Goal: Information Seeking & Learning: Learn about a topic

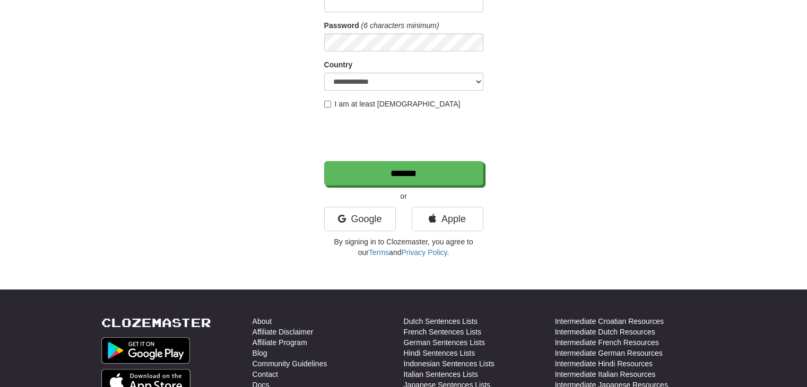
scroll to position [146, 0]
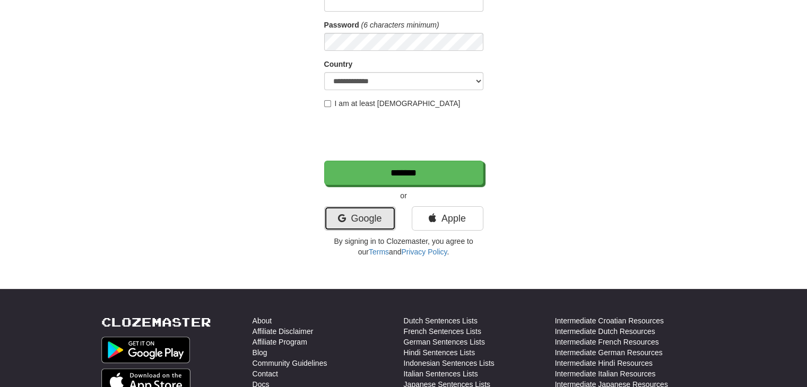
click at [345, 220] on link "Google" at bounding box center [360, 218] width 72 height 24
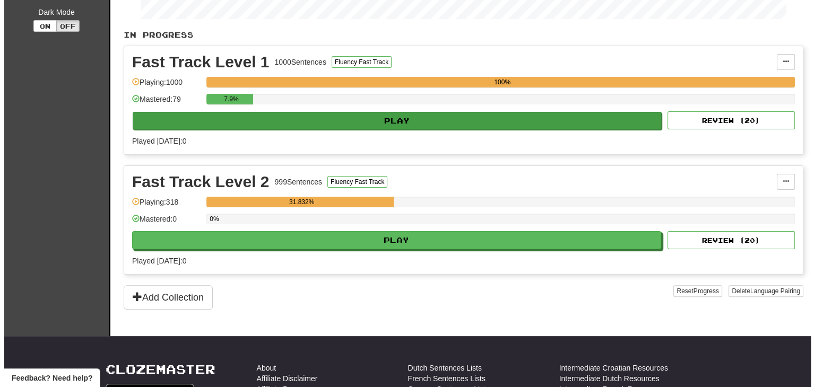
scroll to position [221, 0]
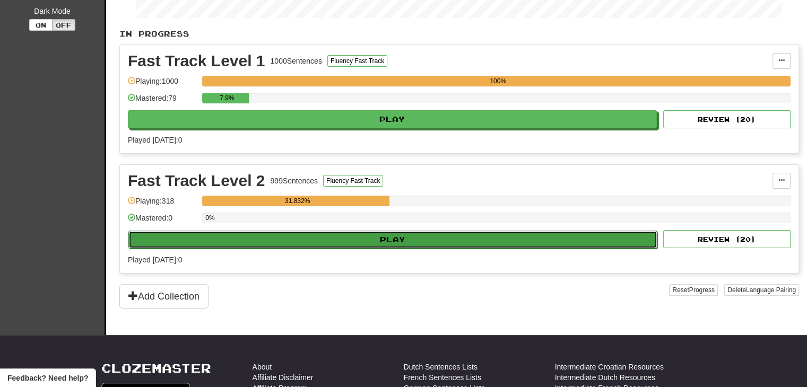
click at [388, 238] on button "Play" at bounding box center [392, 240] width 529 height 18
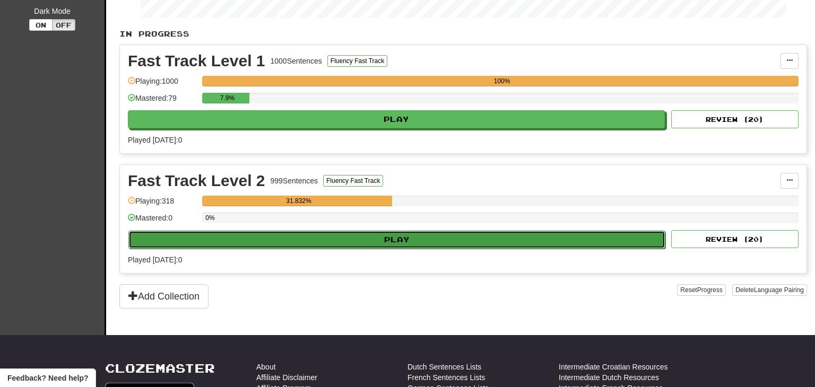
select select "**"
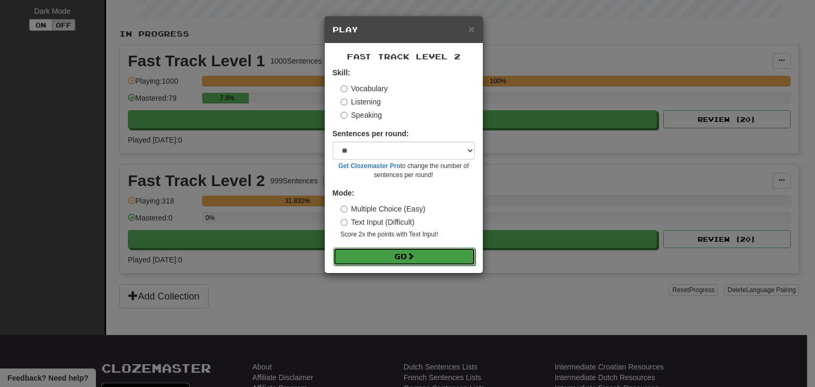
click at [388, 259] on button "Go" at bounding box center [404, 257] width 142 height 18
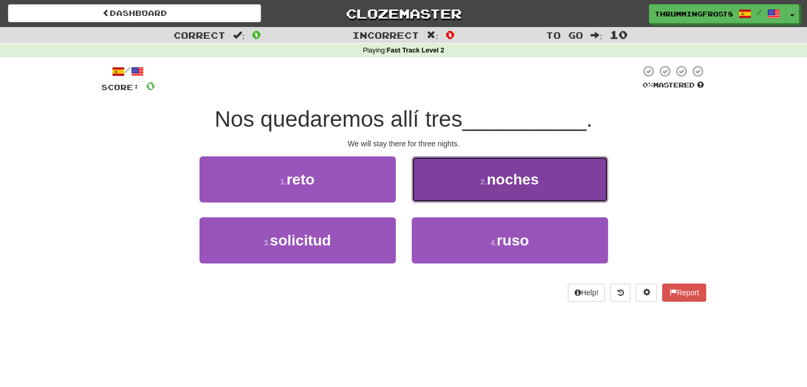
click at [455, 183] on button "2 . noches" at bounding box center [510, 179] width 196 height 46
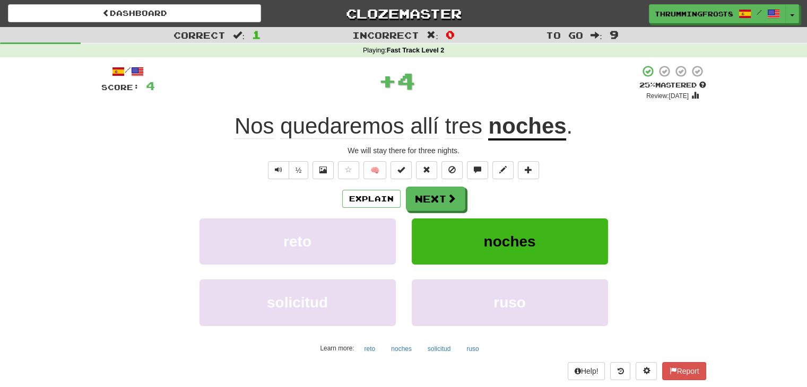
click at [430, 183] on div "/ Score: 4 + 4 25 % Mastered Review: 2025-09-17 Nos quedaremos allí tres noches…" at bounding box center [403, 222] width 605 height 315
click at [427, 194] on button "Next" at bounding box center [435, 199] width 59 height 24
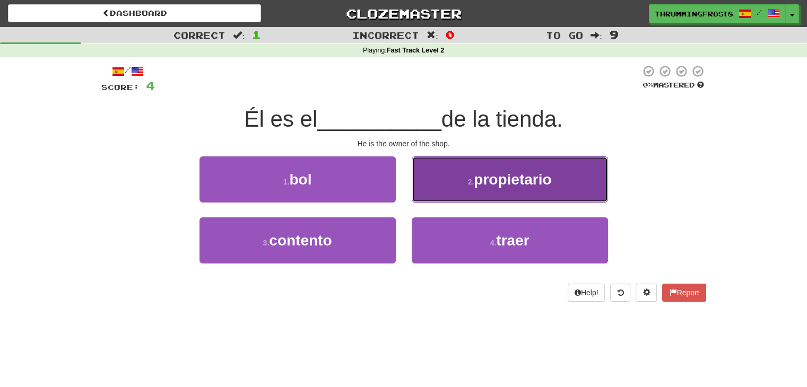
click at [429, 188] on button "2 . propietario" at bounding box center [510, 179] width 196 height 46
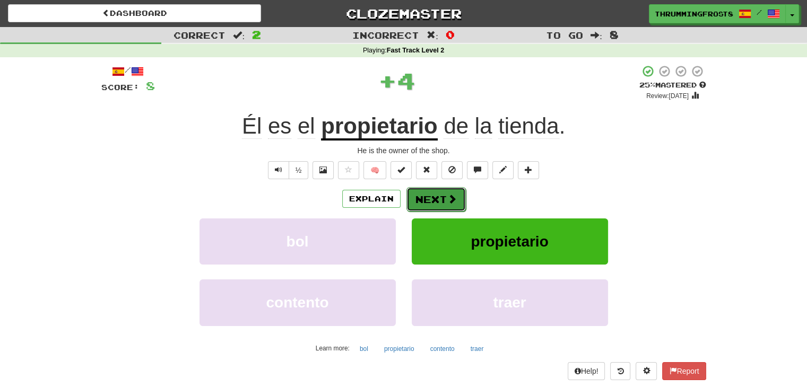
click at [428, 202] on button "Next" at bounding box center [435, 199] width 59 height 24
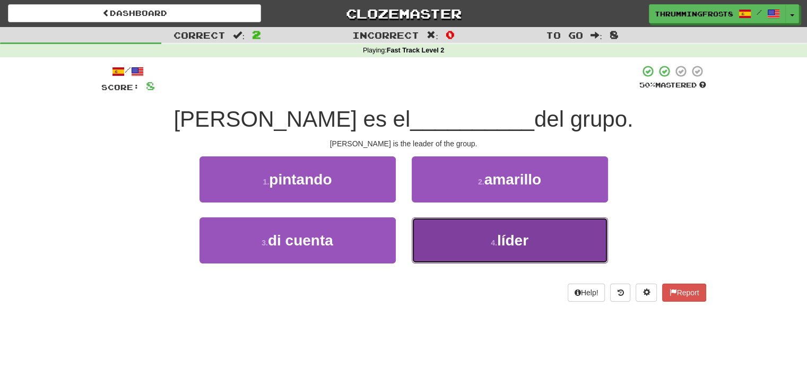
click at [431, 241] on button "4 . líder" at bounding box center [510, 240] width 196 height 46
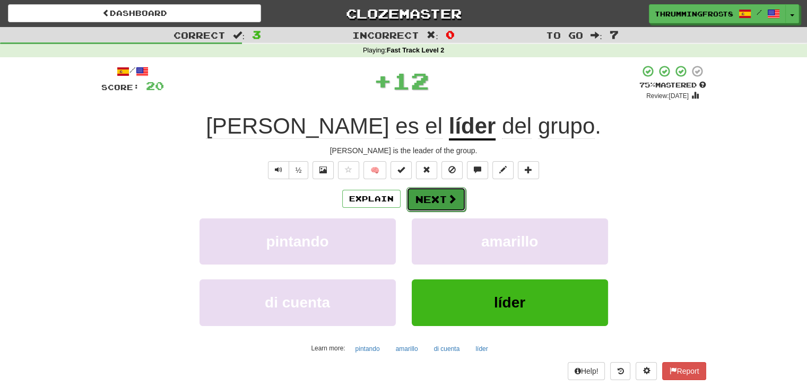
click at [426, 201] on button "Next" at bounding box center [435, 199] width 59 height 24
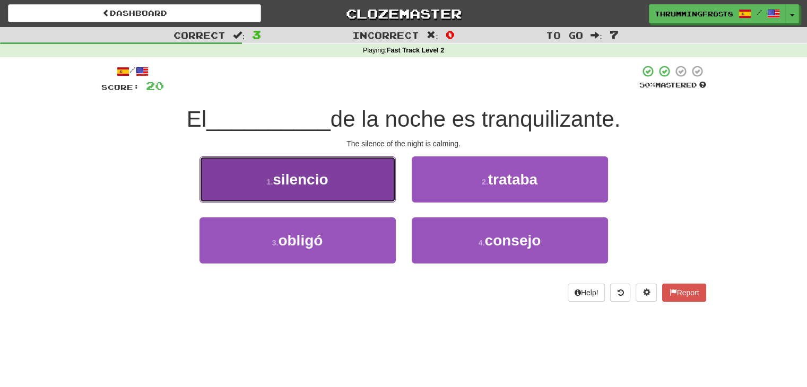
click at [363, 186] on button "1 . silencio" at bounding box center [297, 179] width 196 height 46
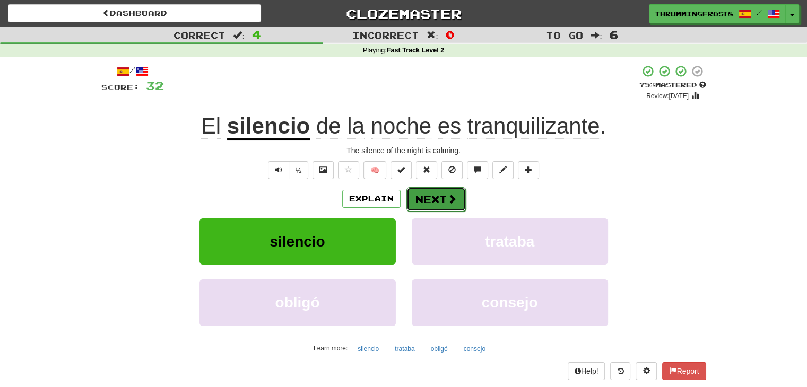
click at [454, 207] on button "Next" at bounding box center [435, 199] width 59 height 24
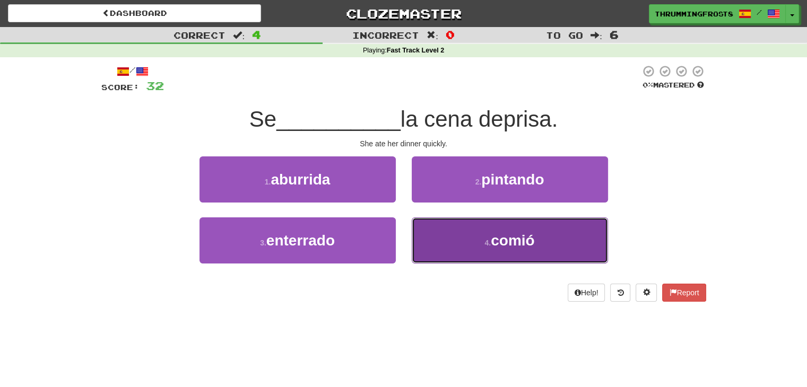
click at [471, 241] on button "4 . comió" at bounding box center [510, 240] width 196 height 46
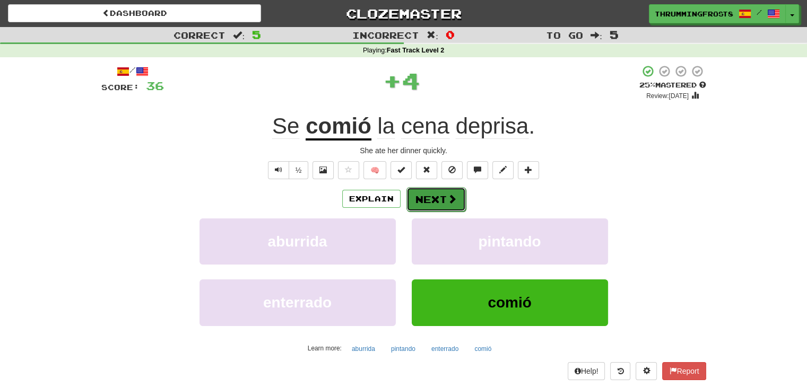
click at [450, 205] on button "Next" at bounding box center [435, 199] width 59 height 24
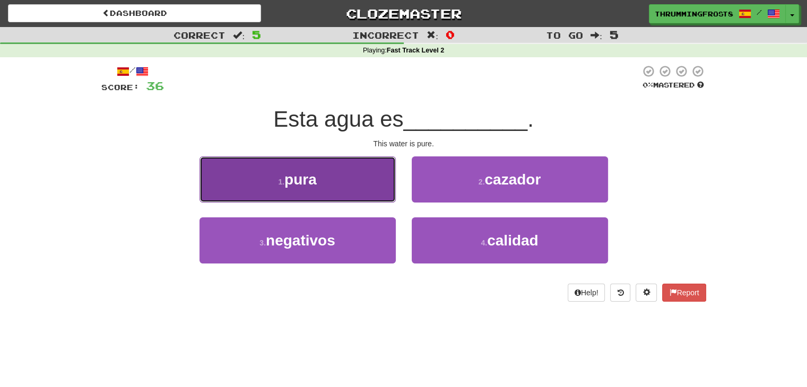
click at [383, 167] on button "1 . pura" at bounding box center [297, 179] width 196 height 46
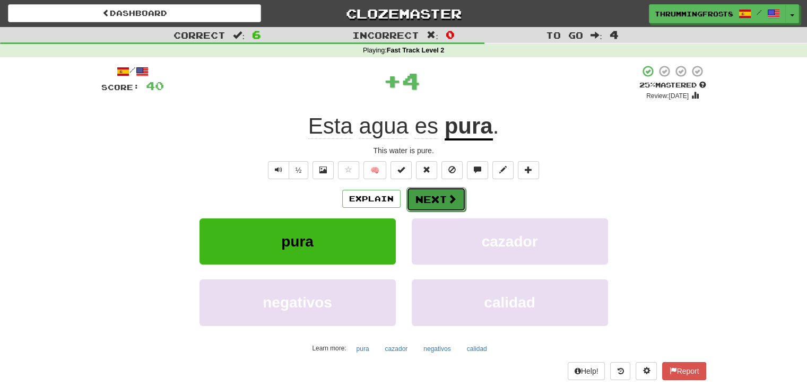
click at [435, 195] on button "Next" at bounding box center [435, 199] width 59 height 24
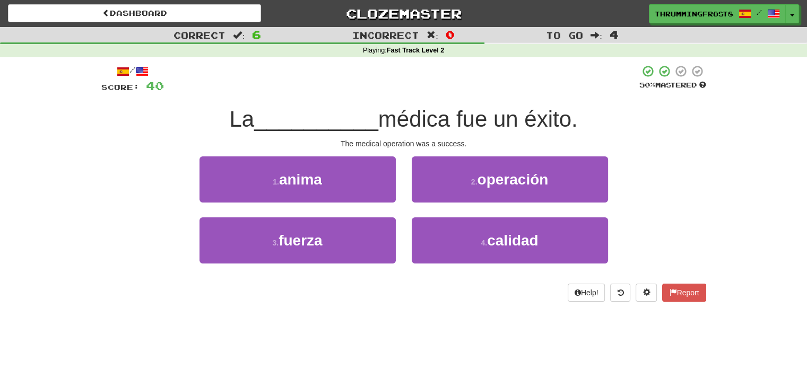
click at [551, 128] on span "médica fue un éxito." at bounding box center [477, 119] width 199 height 25
click at [550, 126] on span "médica fue un éxito." at bounding box center [477, 119] width 199 height 25
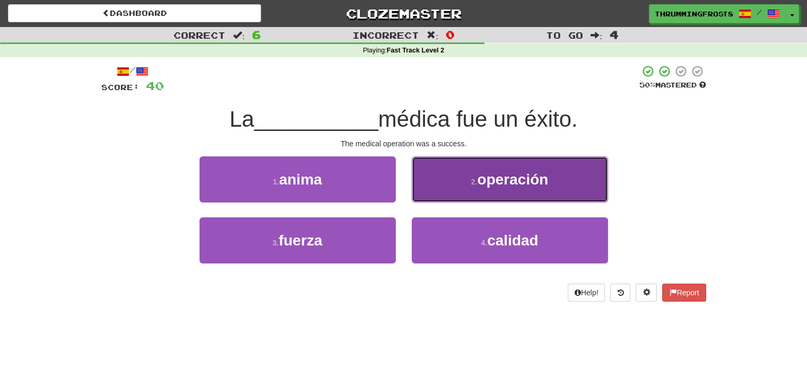
click at [521, 174] on span "operación" at bounding box center [512, 179] width 71 height 16
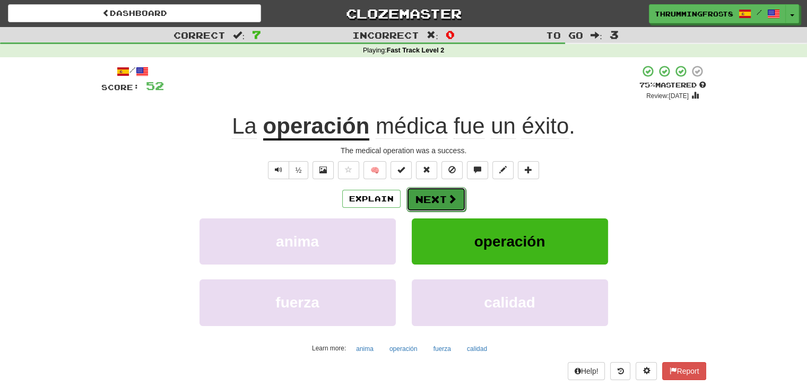
click at [430, 203] on button "Next" at bounding box center [435, 199] width 59 height 24
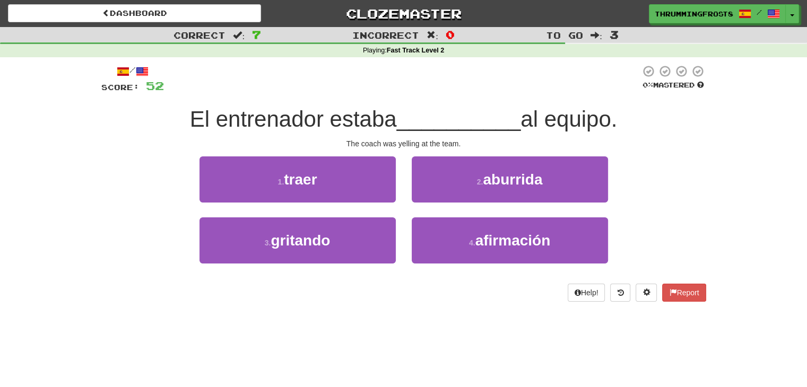
click at [430, 203] on div "2 . aburrida" at bounding box center [510, 186] width 212 height 61
click at [387, 315] on div "/ Score: 52 0 % Mastered El entrenador estaba __________ al equipo. The coach w…" at bounding box center [403, 186] width 605 height 259
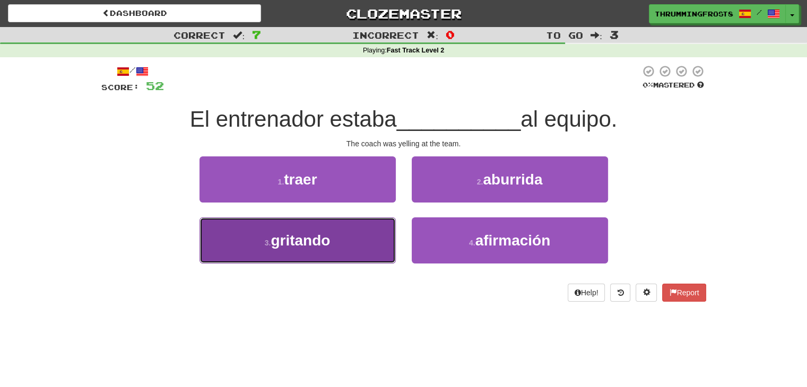
click at [365, 249] on button "3 . gritando" at bounding box center [297, 240] width 196 height 46
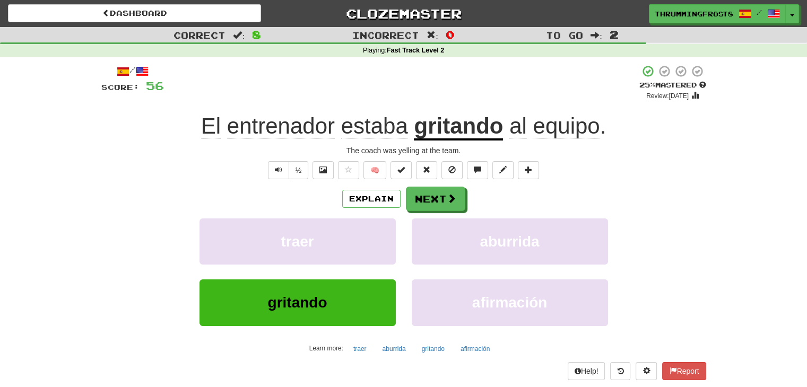
click at [101, 217] on div "Explain Next traer aburrida gritando afirmación Learn more: traer aburrida grit…" at bounding box center [403, 272] width 605 height 170
click at [460, 194] on button "Next" at bounding box center [435, 199] width 59 height 24
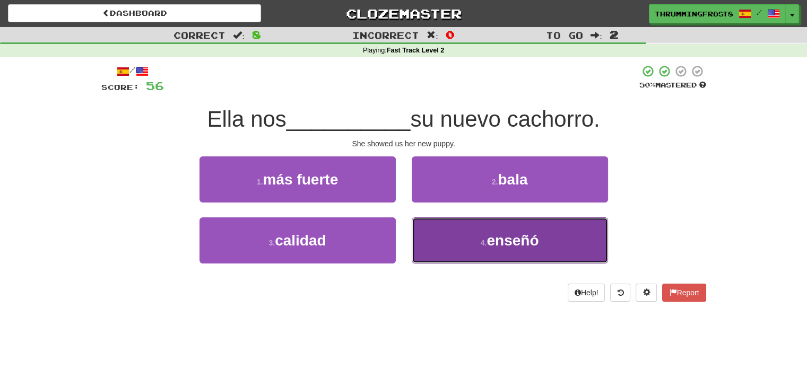
click at [439, 249] on button "4 . enseñó" at bounding box center [510, 240] width 196 height 46
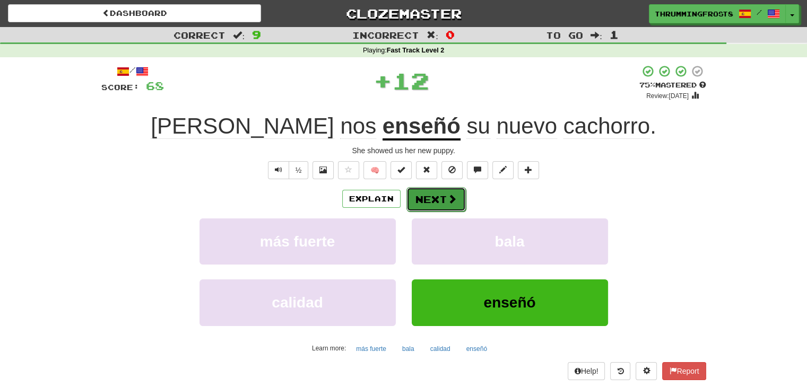
click at [431, 202] on button "Next" at bounding box center [435, 199] width 59 height 24
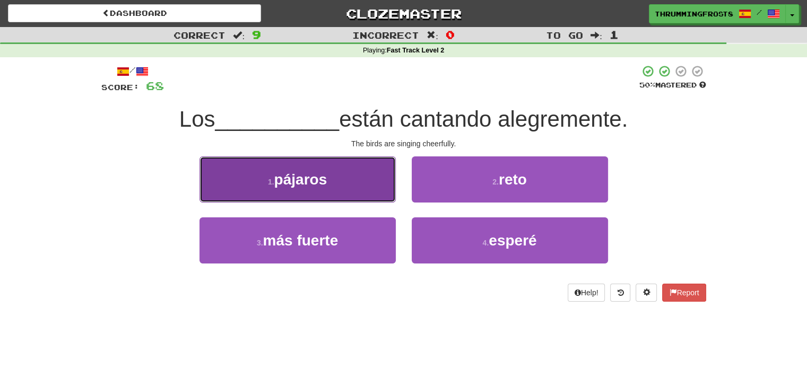
click at [354, 176] on button "1 . pájaros" at bounding box center [297, 179] width 196 height 46
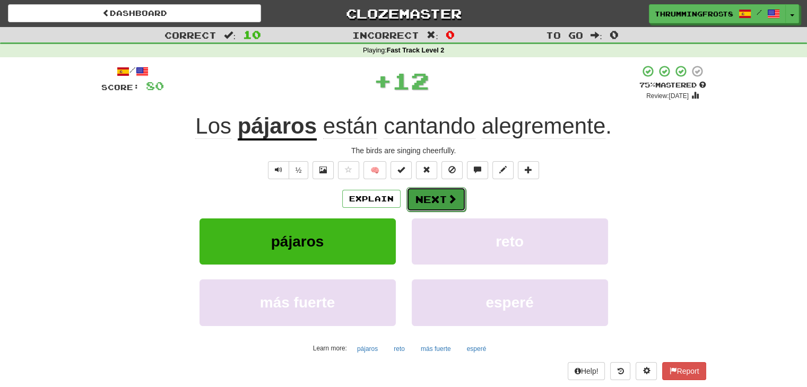
click at [427, 204] on button "Next" at bounding box center [435, 199] width 59 height 24
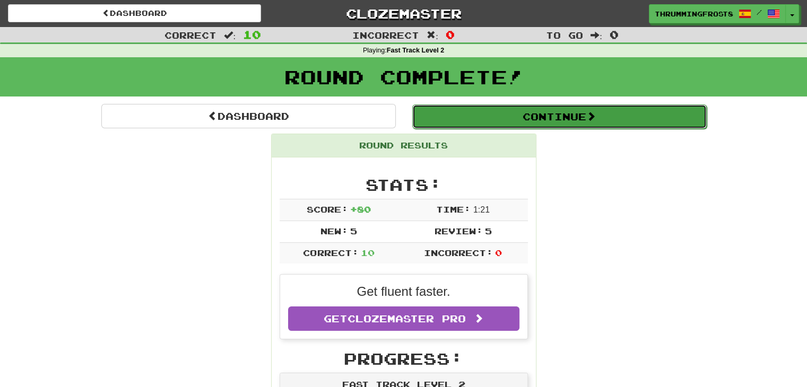
click at [482, 122] on button "Continue" at bounding box center [559, 116] width 294 height 24
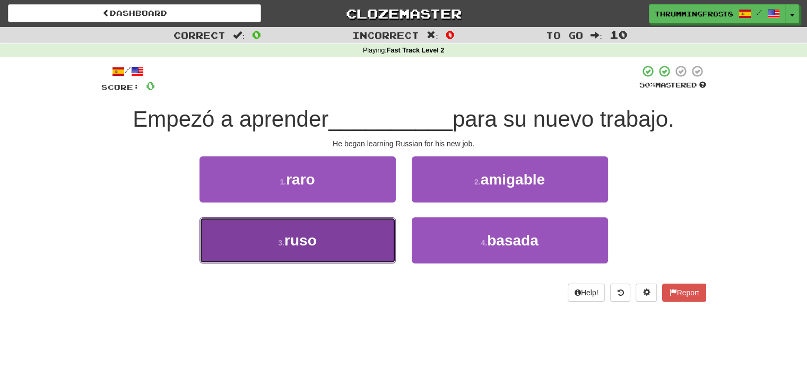
click at [357, 239] on button "3 . ruso" at bounding box center [297, 240] width 196 height 46
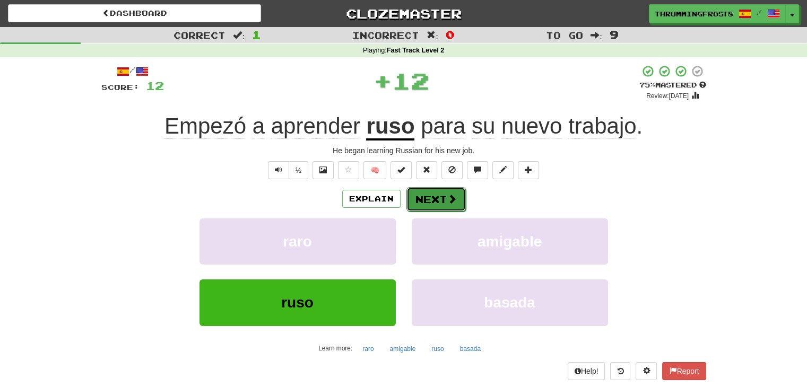
click at [452, 202] on span at bounding box center [452, 199] width 10 height 10
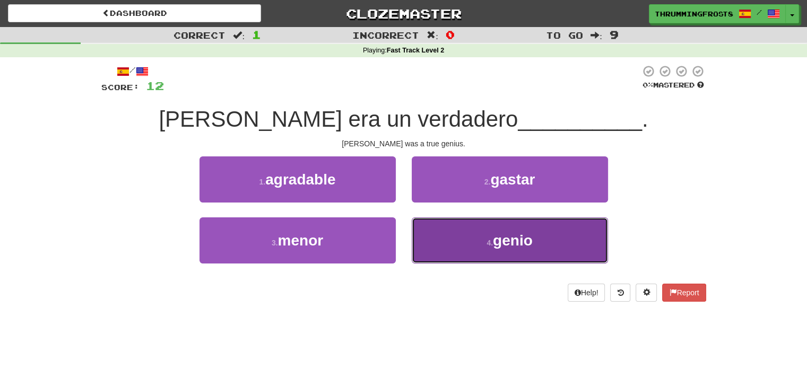
click at [425, 243] on button "4 . genio" at bounding box center [510, 240] width 196 height 46
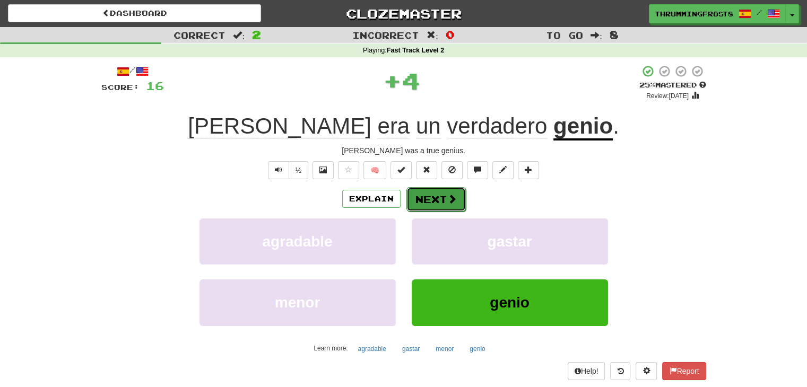
click at [436, 202] on button "Next" at bounding box center [435, 199] width 59 height 24
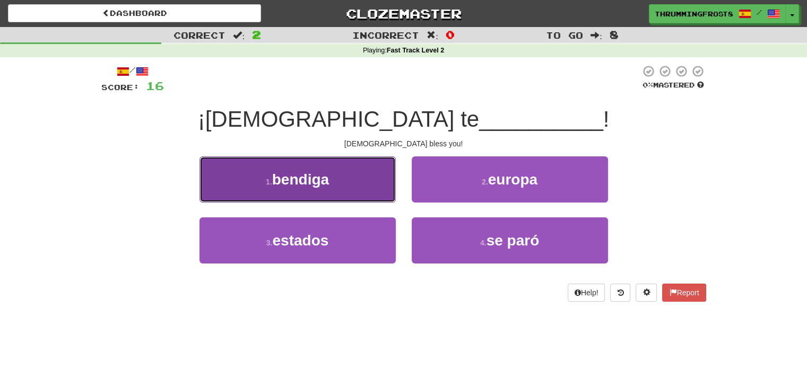
click at [331, 185] on button "1 . bendiga" at bounding box center [297, 179] width 196 height 46
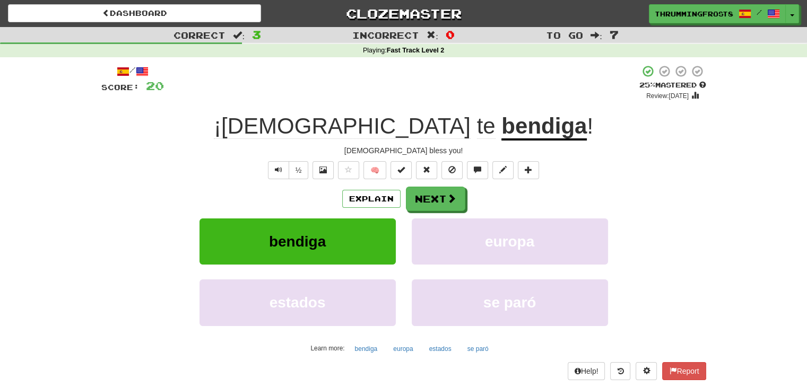
click at [501, 133] on u "bendiga" at bounding box center [543, 126] width 85 height 27
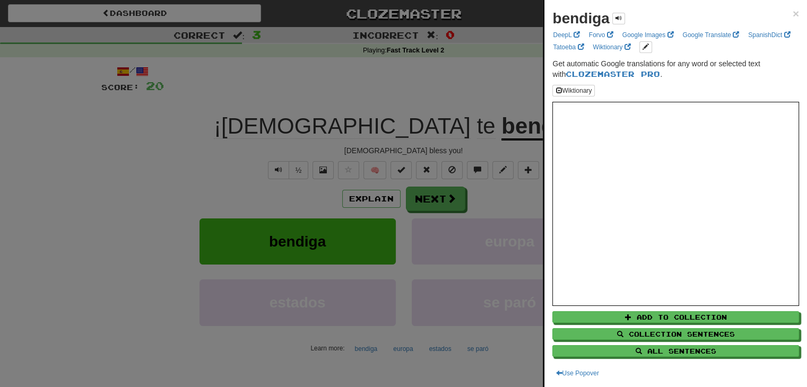
click at [445, 109] on div at bounding box center [403, 193] width 807 height 387
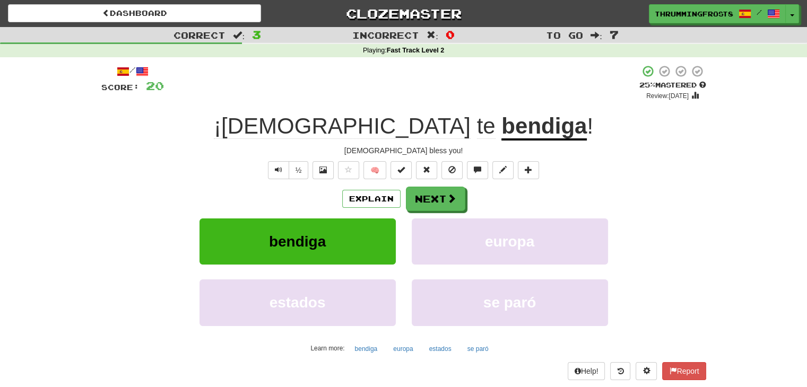
click at [343, 124] on span "¡Dios" at bounding box center [342, 125] width 257 height 25
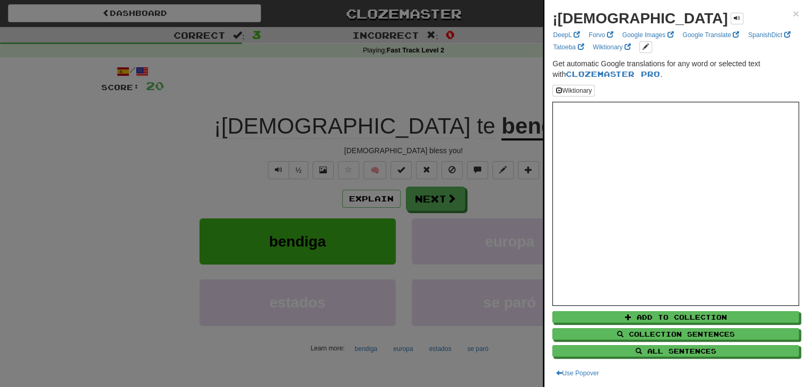
click at [481, 91] on div at bounding box center [403, 193] width 807 height 387
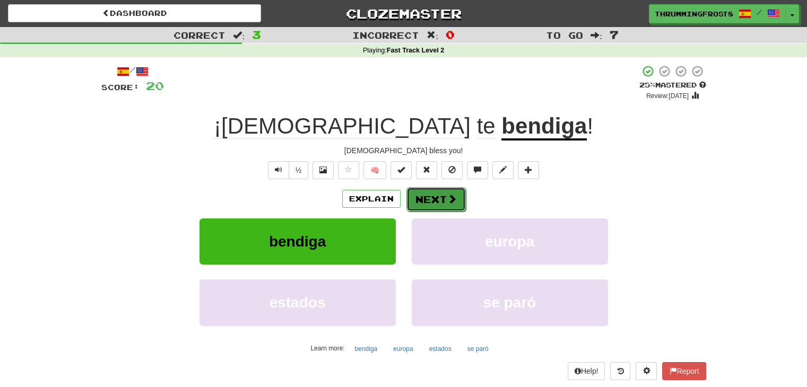
click at [423, 202] on button "Next" at bounding box center [435, 199] width 59 height 24
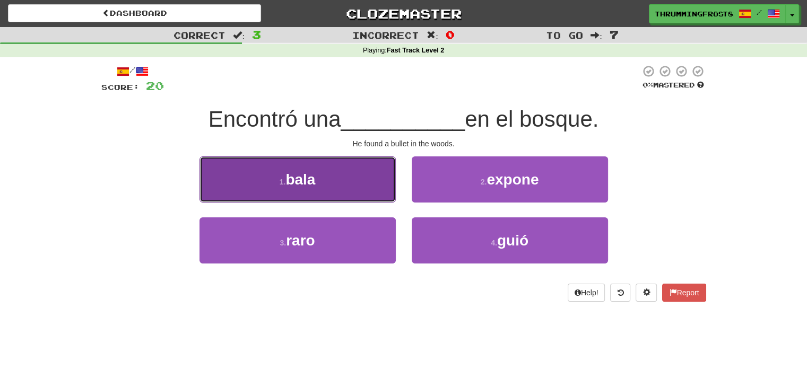
click at [366, 171] on button "1 . bala" at bounding box center [297, 179] width 196 height 46
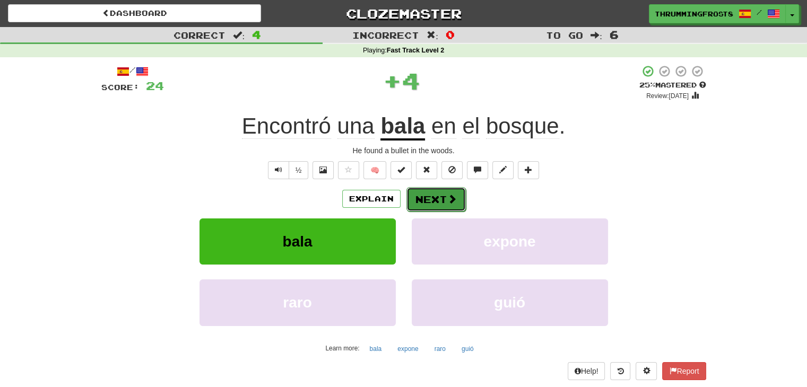
click at [422, 205] on button "Next" at bounding box center [435, 199] width 59 height 24
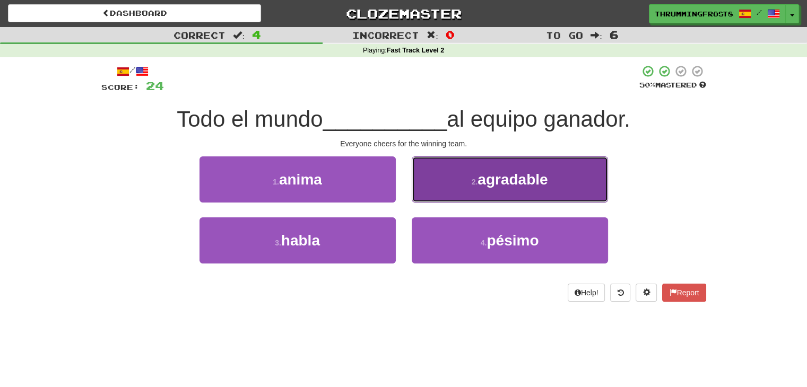
click at [430, 192] on button "2 . agradable" at bounding box center [510, 179] width 196 height 46
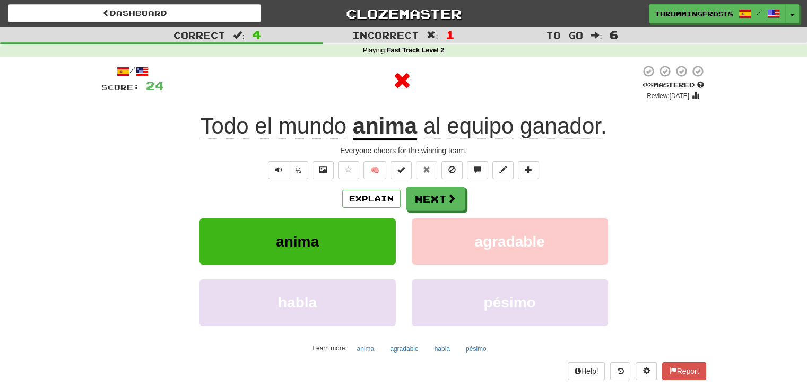
click at [377, 132] on u "anima" at bounding box center [385, 126] width 64 height 27
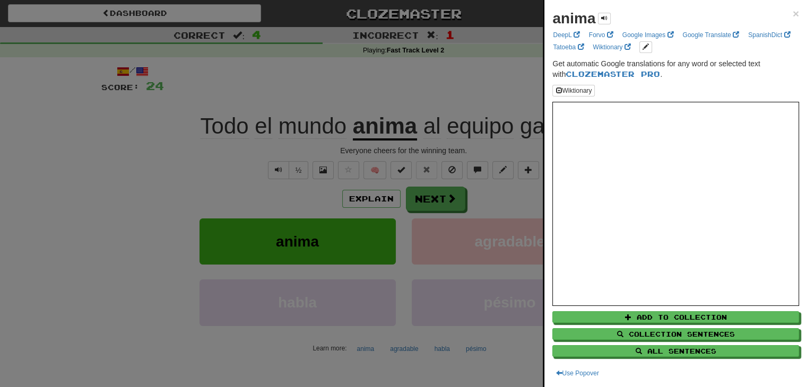
click at [436, 108] on div at bounding box center [403, 193] width 807 height 387
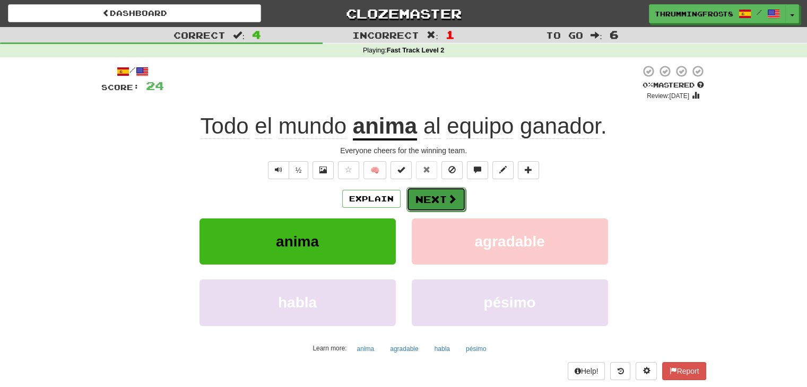
click at [426, 199] on button "Next" at bounding box center [435, 199] width 59 height 24
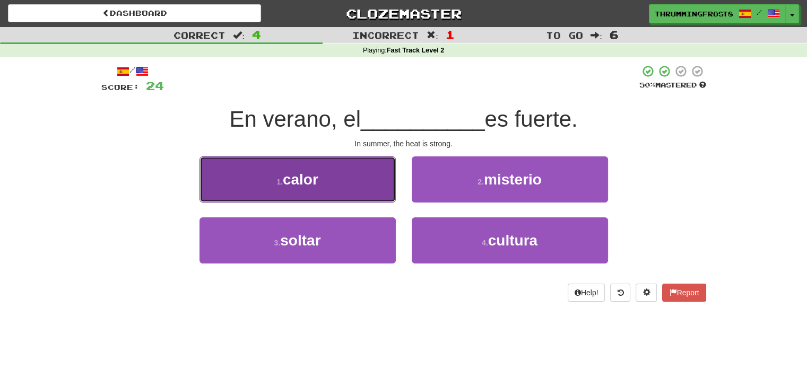
click at [363, 175] on button "1 . calor" at bounding box center [297, 179] width 196 height 46
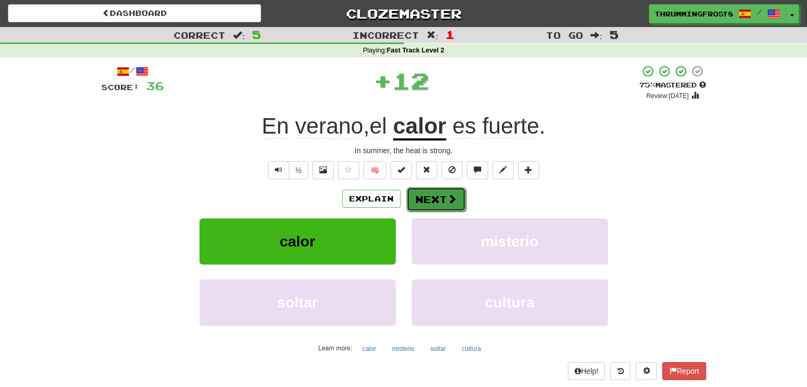
click at [448, 199] on span at bounding box center [452, 199] width 10 height 10
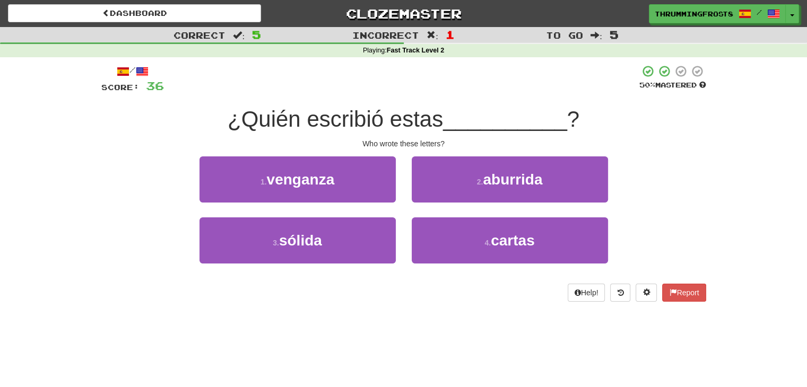
click at [430, 119] on span "¿Quién escribió estas" at bounding box center [334, 119] width 215 height 25
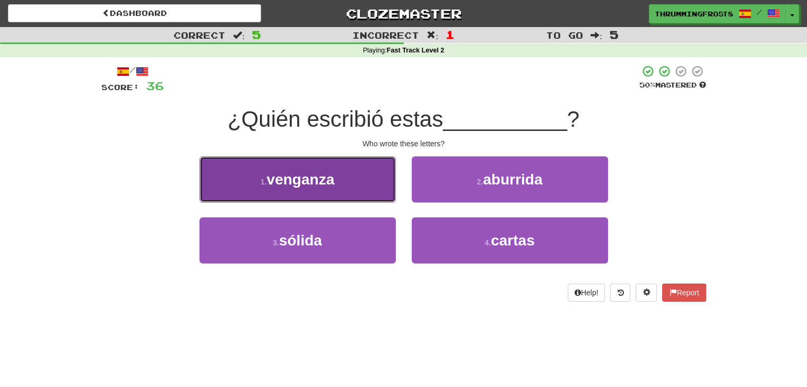
click at [394, 195] on button "1 . venganza" at bounding box center [297, 179] width 196 height 46
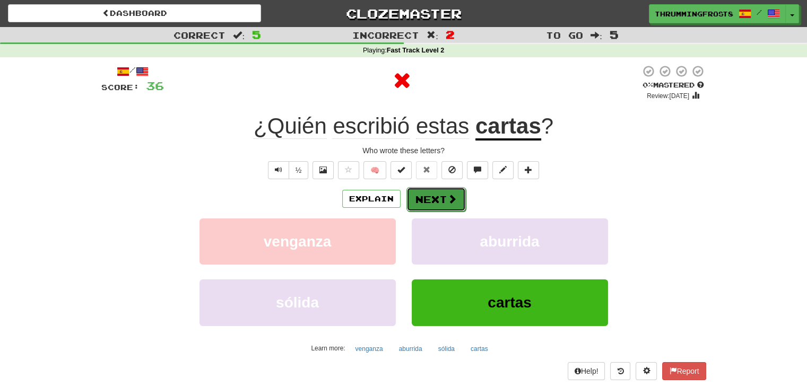
click at [442, 196] on button "Next" at bounding box center [435, 199] width 59 height 24
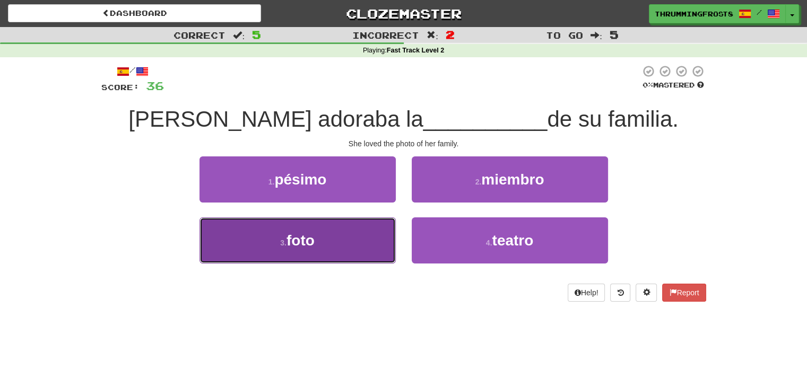
click at [351, 245] on button "3 . foto" at bounding box center [297, 240] width 196 height 46
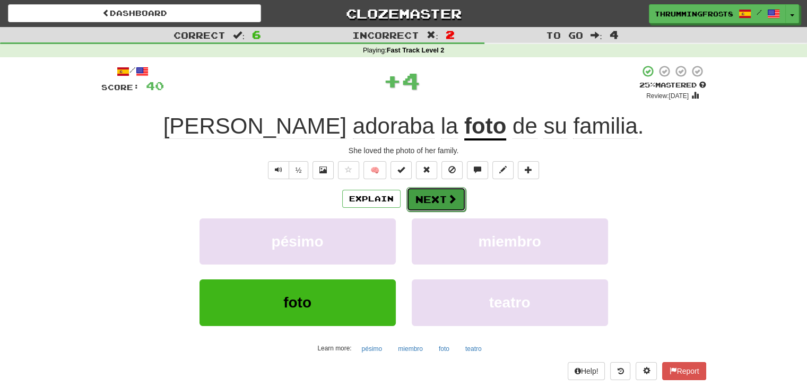
click at [438, 190] on button "Next" at bounding box center [435, 199] width 59 height 24
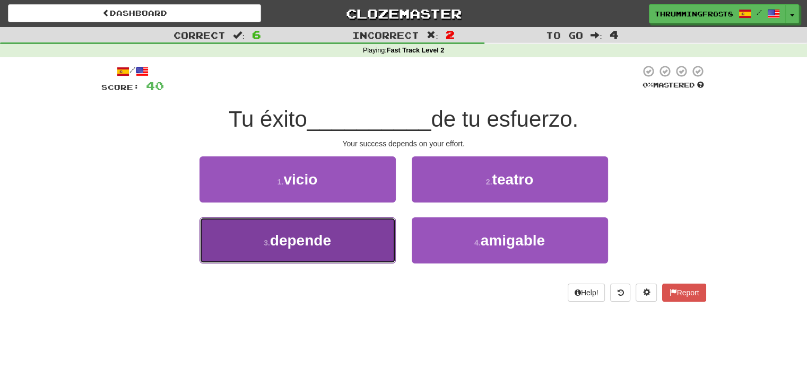
click at [370, 224] on button "3 . depende" at bounding box center [297, 240] width 196 height 46
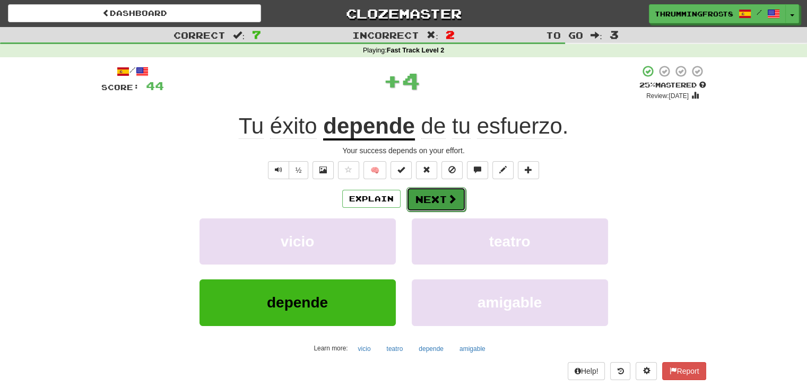
click at [430, 189] on button "Next" at bounding box center [435, 199] width 59 height 24
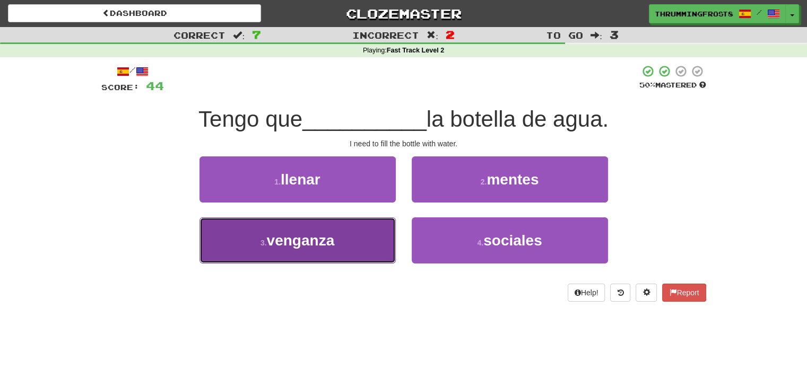
click at [380, 238] on button "3 . venganza" at bounding box center [297, 240] width 196 height 46
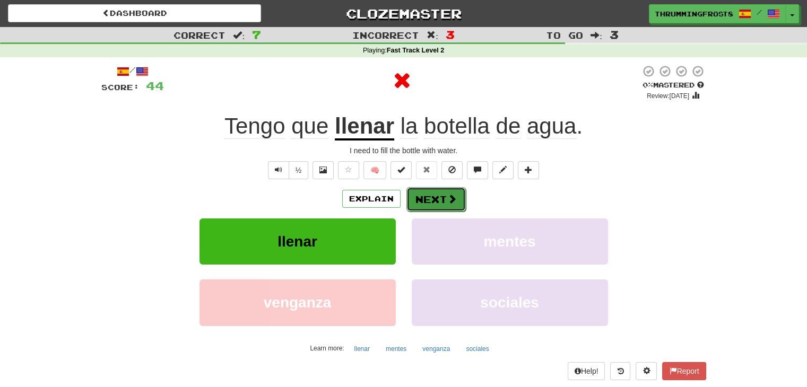
click at [424, 199] on button "Next" at bounding box center [435, 199] width 59 height 24
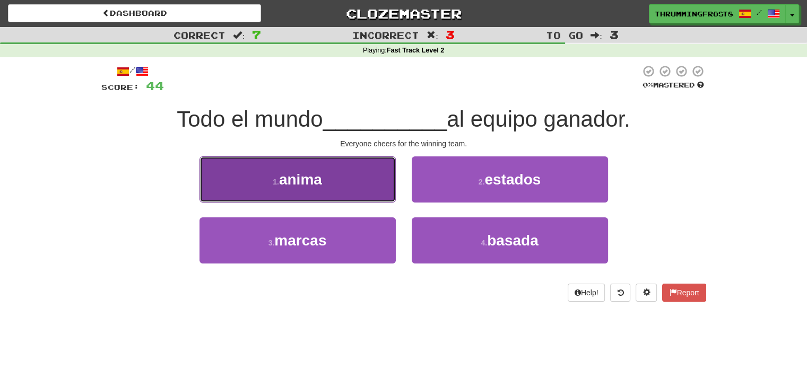
click at [356, 181] on button "1 . anima" at bounding box center [297, 179] width 196 height 46
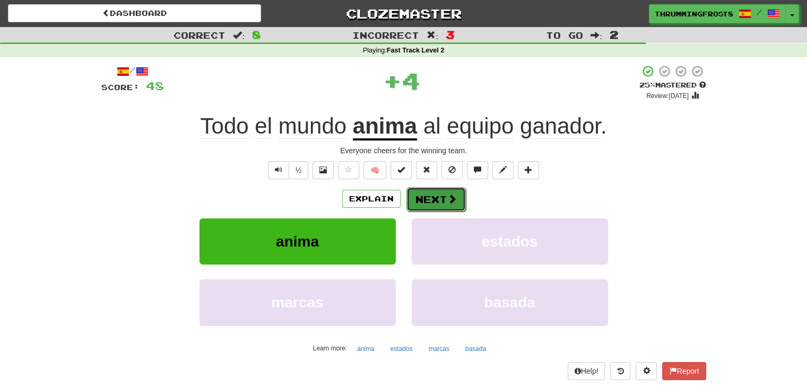
click at [438, 194] on button "Next" at bounding box center [435, 199] width 59 height 24
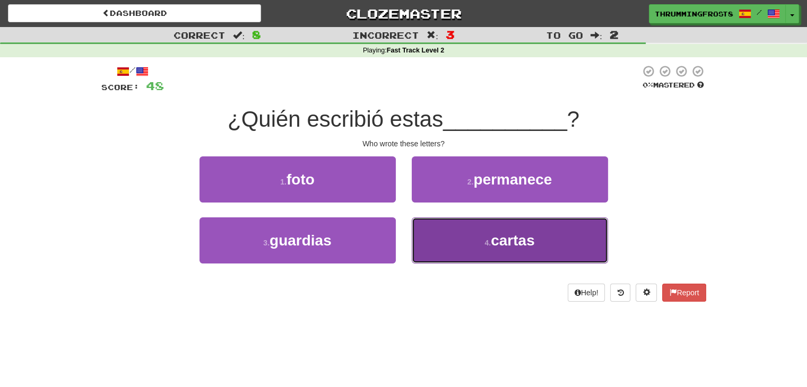
click at [421, 221] on button "4 . cartas" at bounding box center [510, 240] width 196 height 46
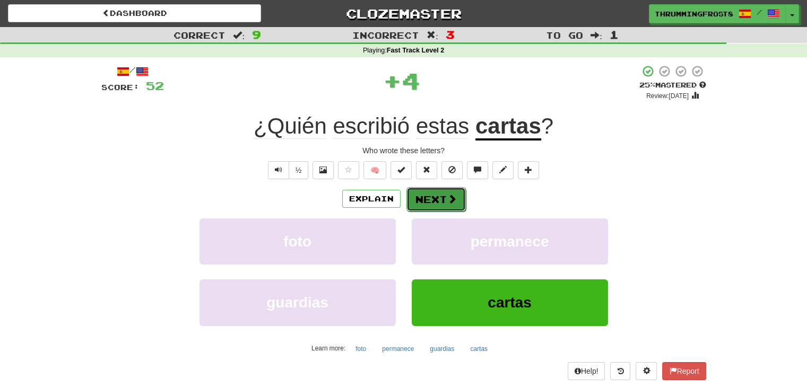
click at [429, 198] on button "Next" at bounding box center [435, 199] width 59 height 24
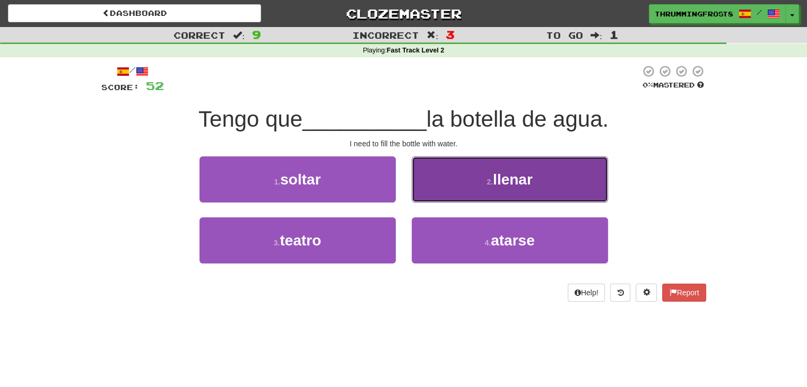
click at [439, 180] on button "2 . llenar" at bounding box center [510, 179] width 196 height 46
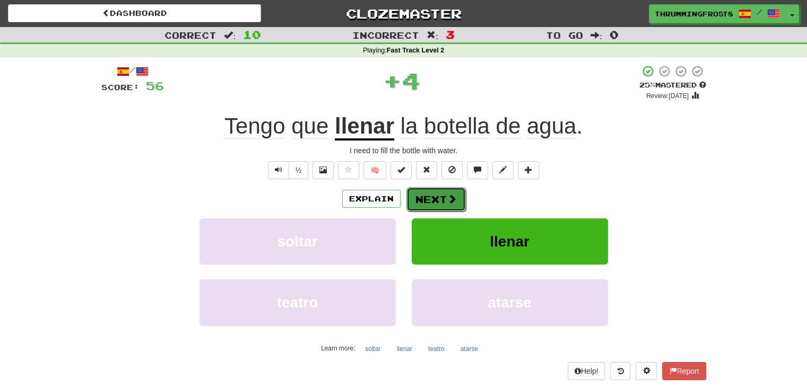
click at [452, 203] on span at bounding box center [452, 199] width 10 height 10
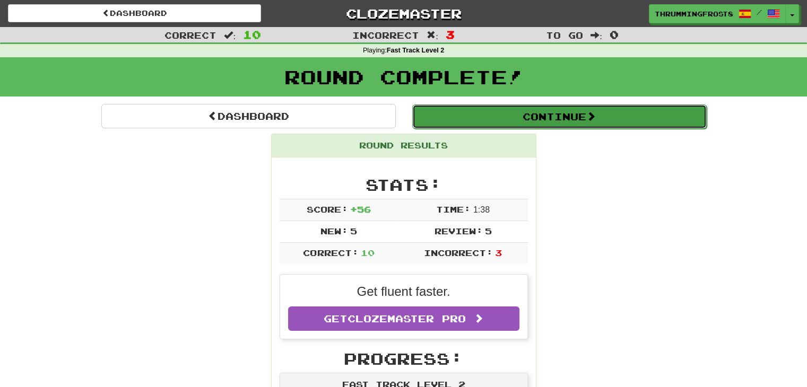
click at [482, 121] on button "Continue" at bounding box center [559, 116] width 294 height 24
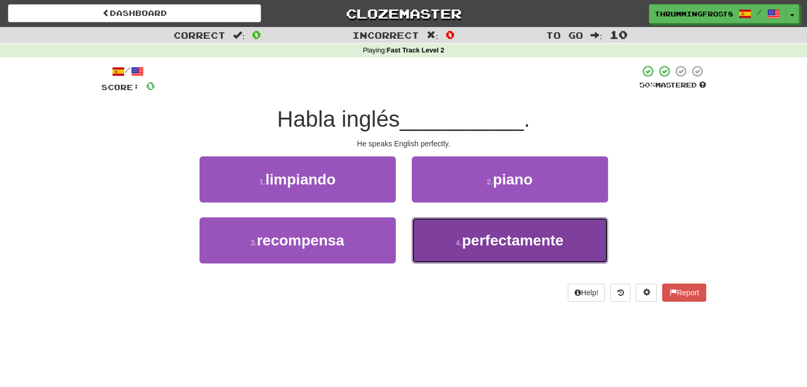
click at [425, 238] on button "4 . perfectamente" at bounding box center [510, 240] width 196 height 46
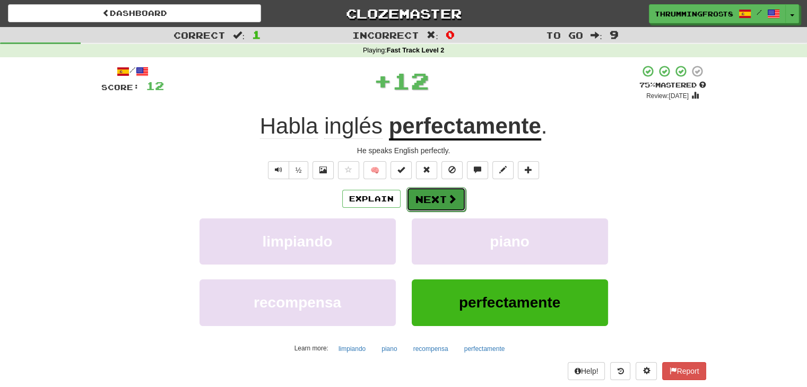
click at [448, 200] on span at bounding box center [452, 199] width 10 height 10
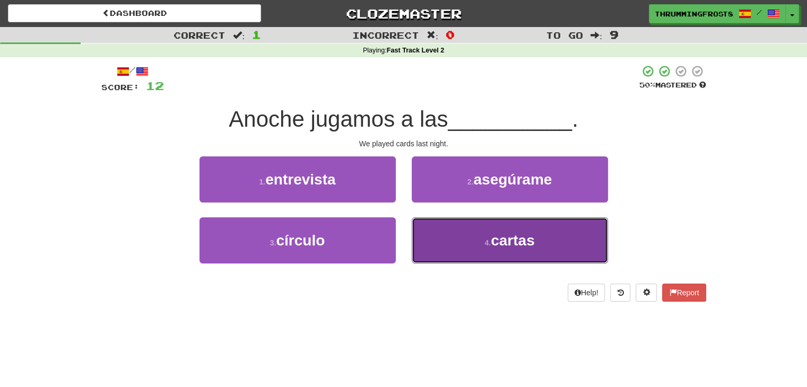
click at [448, 231] on button "4 . cartas" at bounding box center [510, 240] width 196 height 46
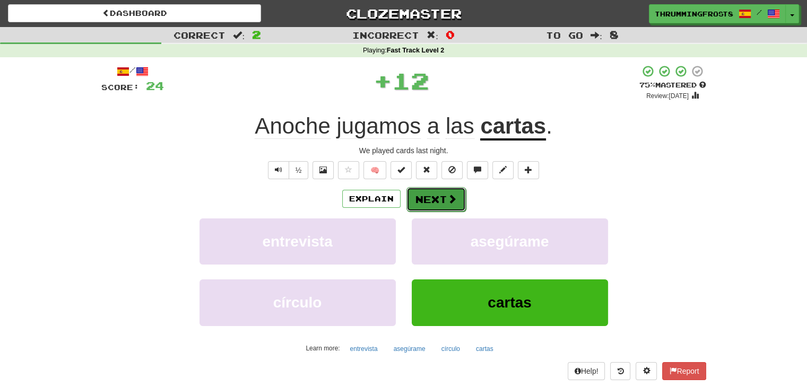
click at [441, 199] on button "Next" at bounding box center [435, 199] width 59 height 24
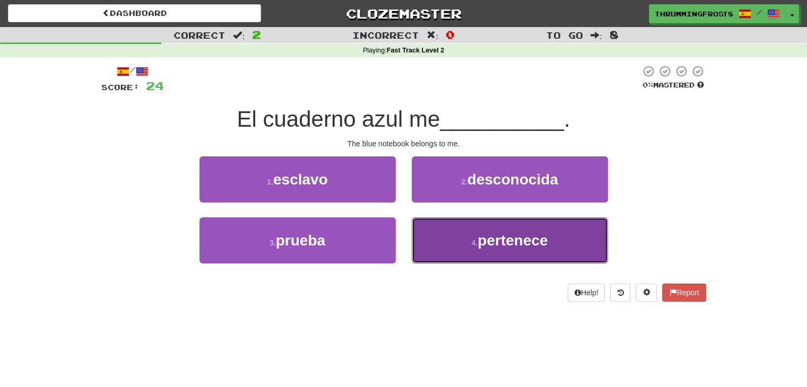
click at [460, 227] on button "4 . pertenece" at bounding box center [510, 240] width 196 height 46
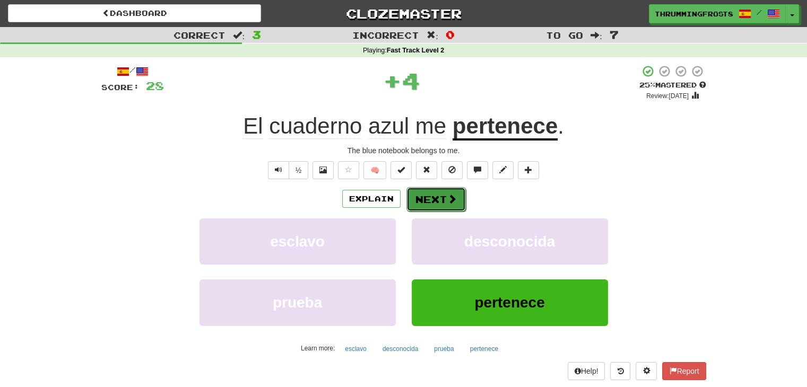
click at [456, 204] on button "Next" at bounding box center [435, 199] width 59 height 24
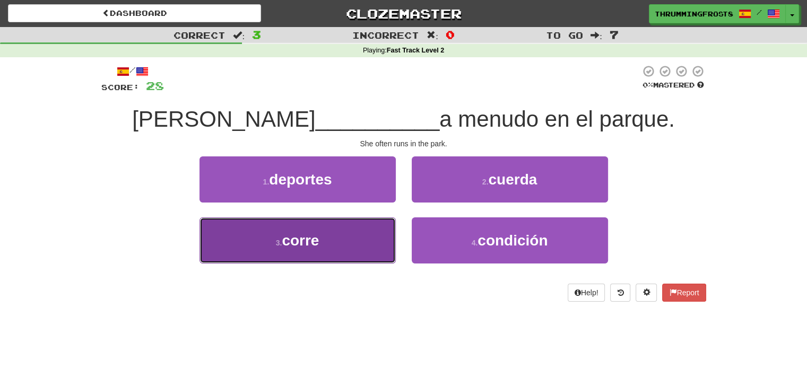
click at [371, 257] on button "3 . corre" at bounding box center [297, 240] width 196 height 46
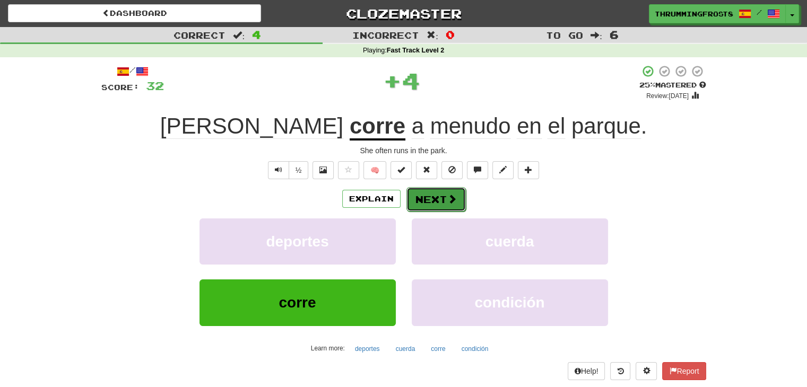
click at [443, 195] on button "Next" at bounding box center [435, 199] width 59 height 24
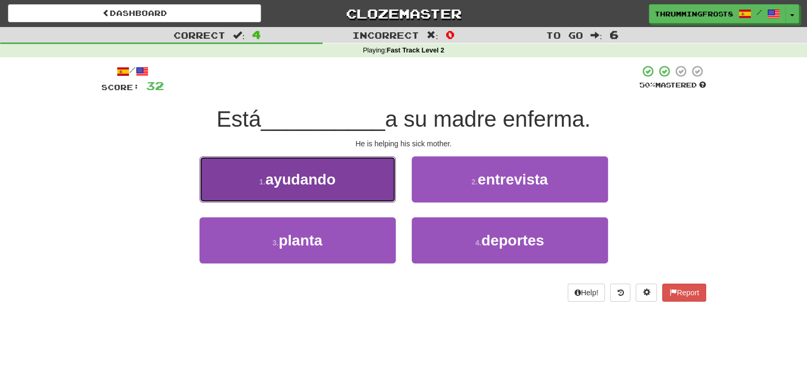
click at [379, 180] on button "1 . ayudando" at bounding box center [297, 179] width 196 height 46
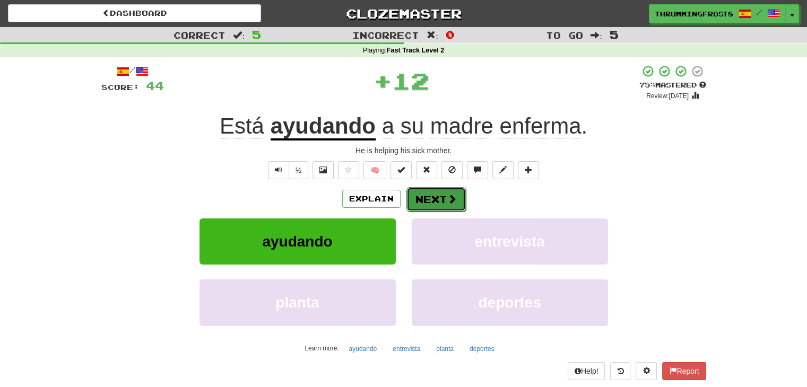
click at [440, 204] on button "Next" at bounding box center [435, 199] width 59 height 24
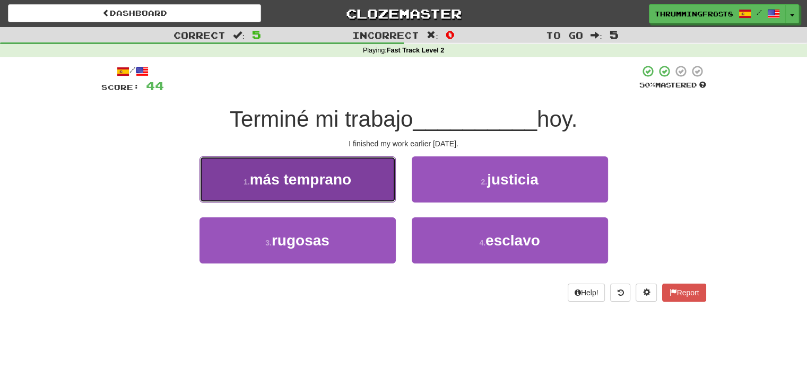
click at [380, 180] on button "1 . más temprano" at bounding box center [297, 179] width 196 height 46
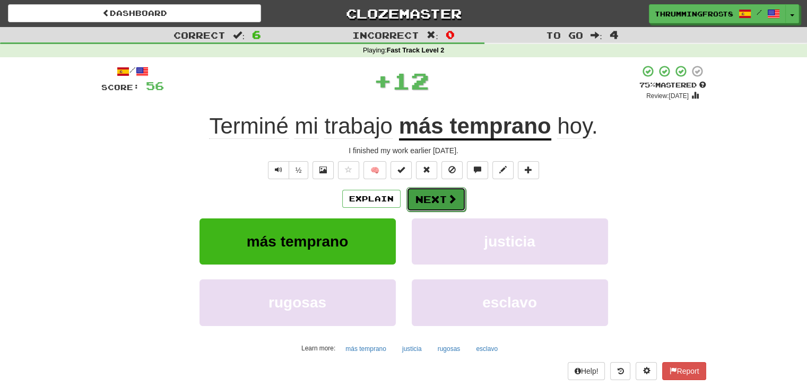
click at [427, 196] on button "Next" at bounding box center [435, 199] width 59 height 24
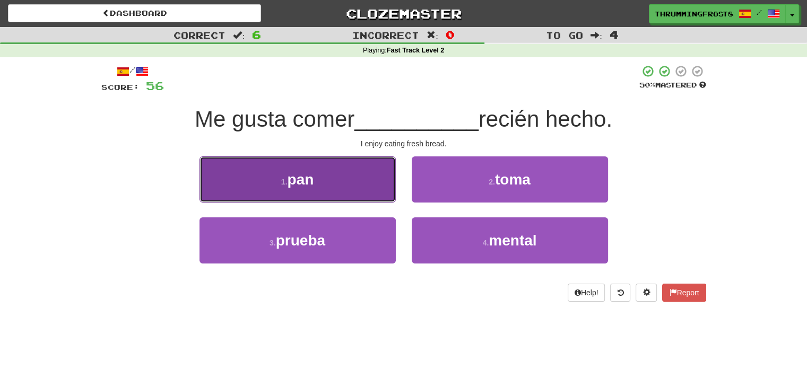
click at [339, 184] on button "1 . pan" at bounding box center [297, 179] width 196 height 46
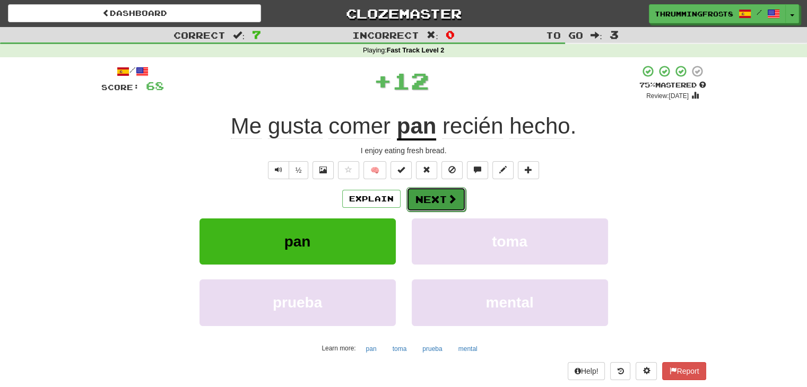
click at [414, 200] on button "Next" at bounding box center [435, 199] width 59 height 24
